Goal: Find specific page/section: Find specific page/section

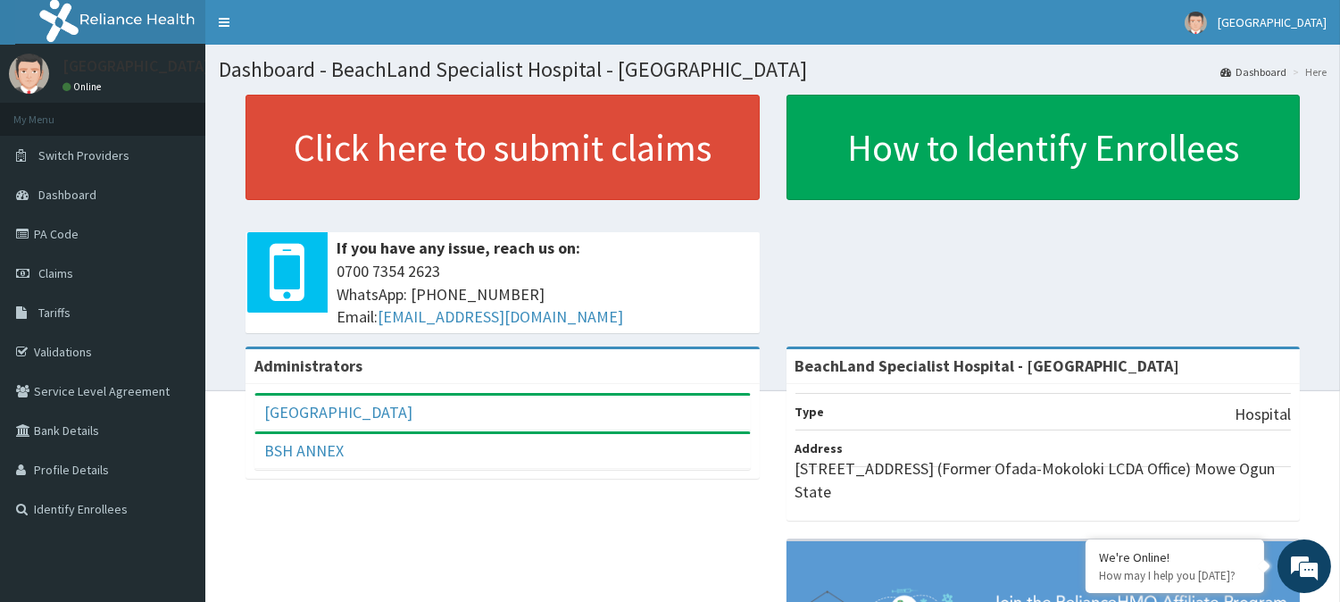
click at [116, 155] on span "Switch Providers" at bounding box center [83, 155] width 91 height 16
click at [78, 315] on link "Tariffs" at bounding box center [102, 312] width 205 height 39
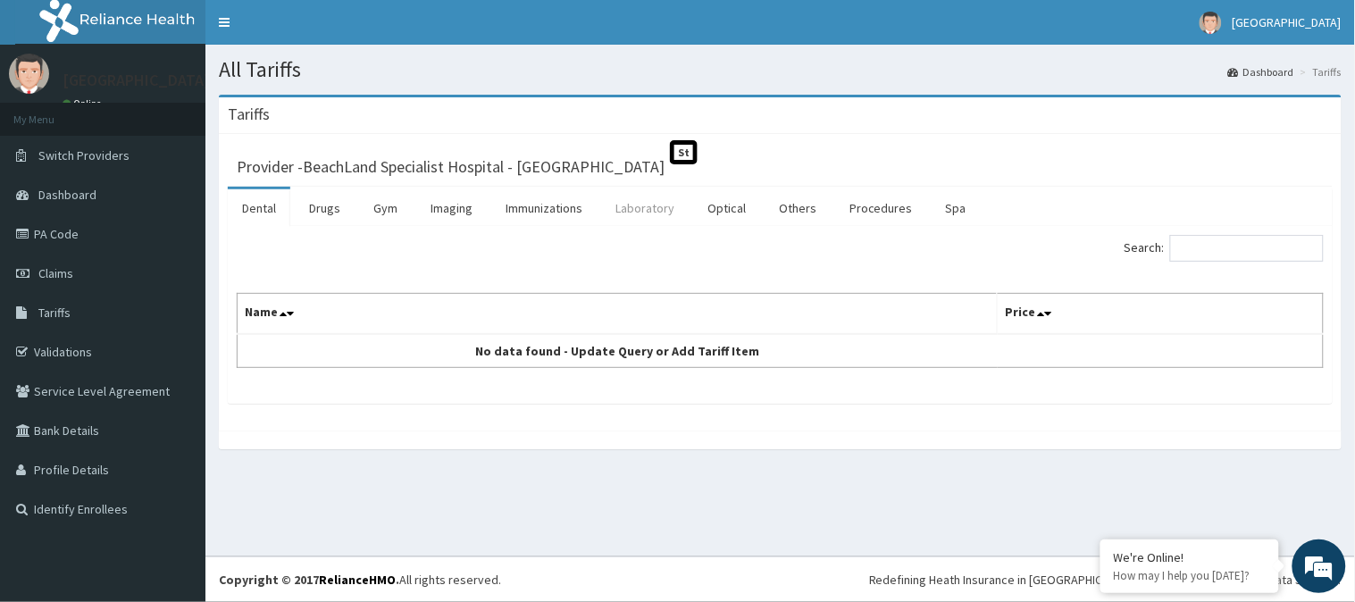
click at [666, 209] on link "Laboratory" at bounding box center [645, 208] width 88 height 38
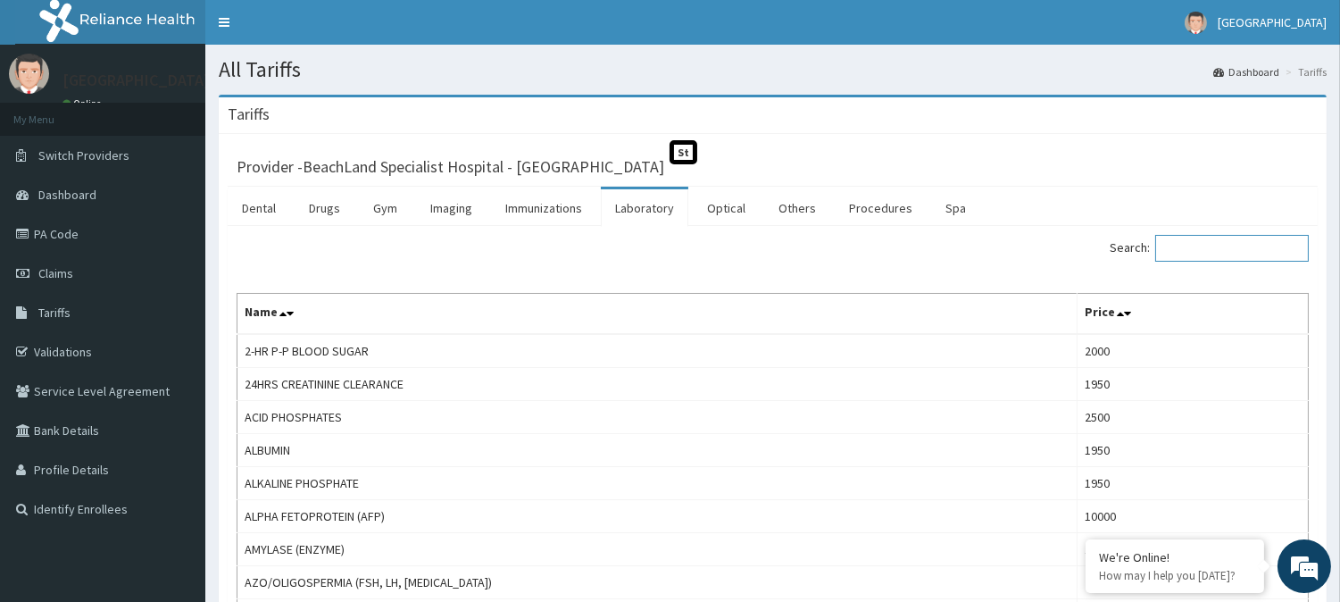
click at [1188, 248] on input "Search:" at bounding box center [1232, 248] width 154 height 27
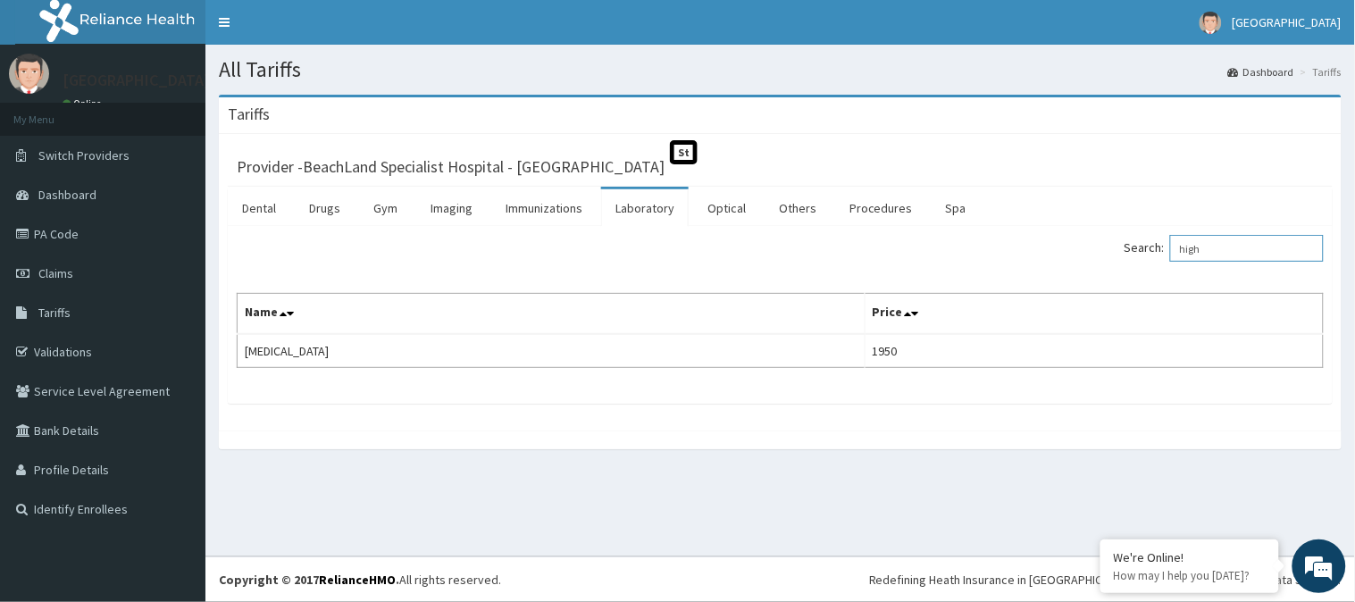
drag, startPoint x: 1226, startPoint y: 254, endPoint x: 987, endPoint y: 252, distance: 239.3
click at [987, 252] on div "Search: high" at bounding box center [1059, 250] width 530 height 31
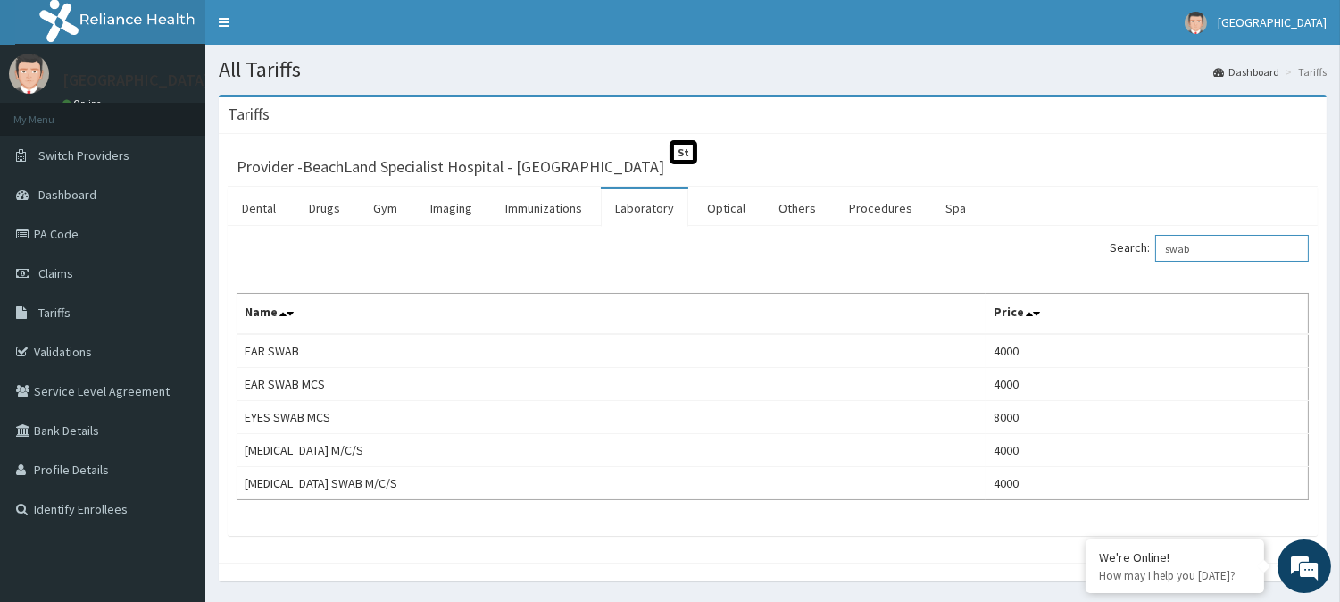
drag, startPoint x: 1220, startPoint y: 248, endPoint x: 1057, endPoint y: 237, distance: 162.9
click at [1057, 237] on div "Search: swab" at bounding box center [1048, 250] width 523 height 31
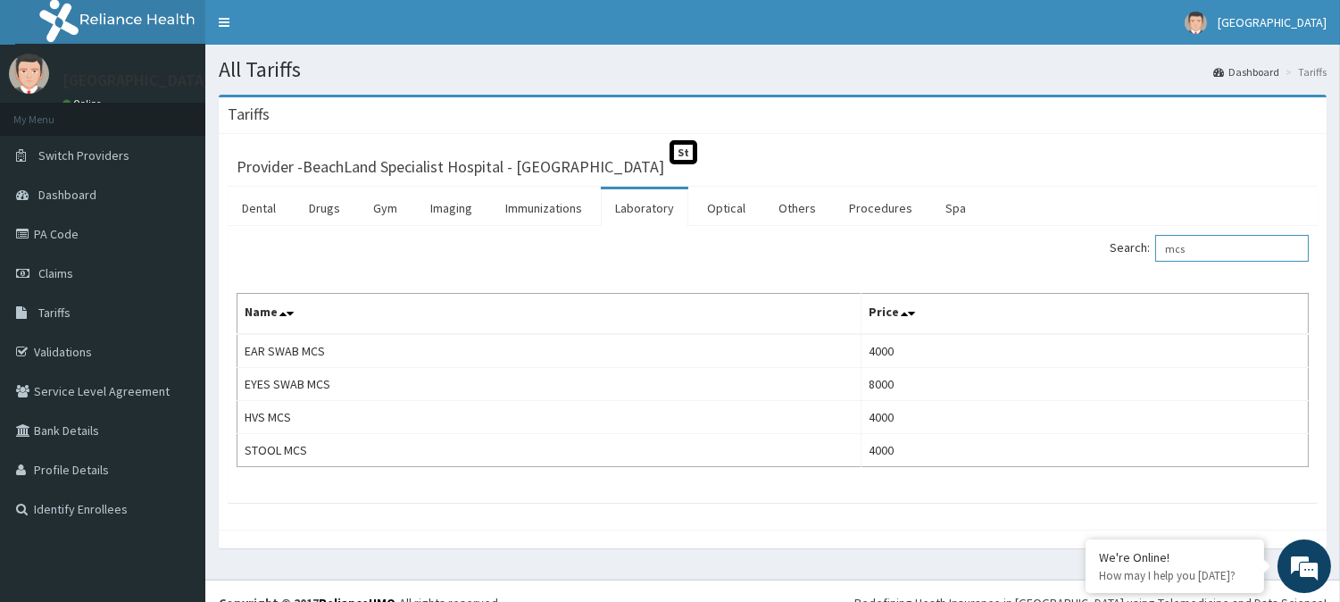
type input "mcs"
